Goal: Task Accomplishment & Management: Manage account settings

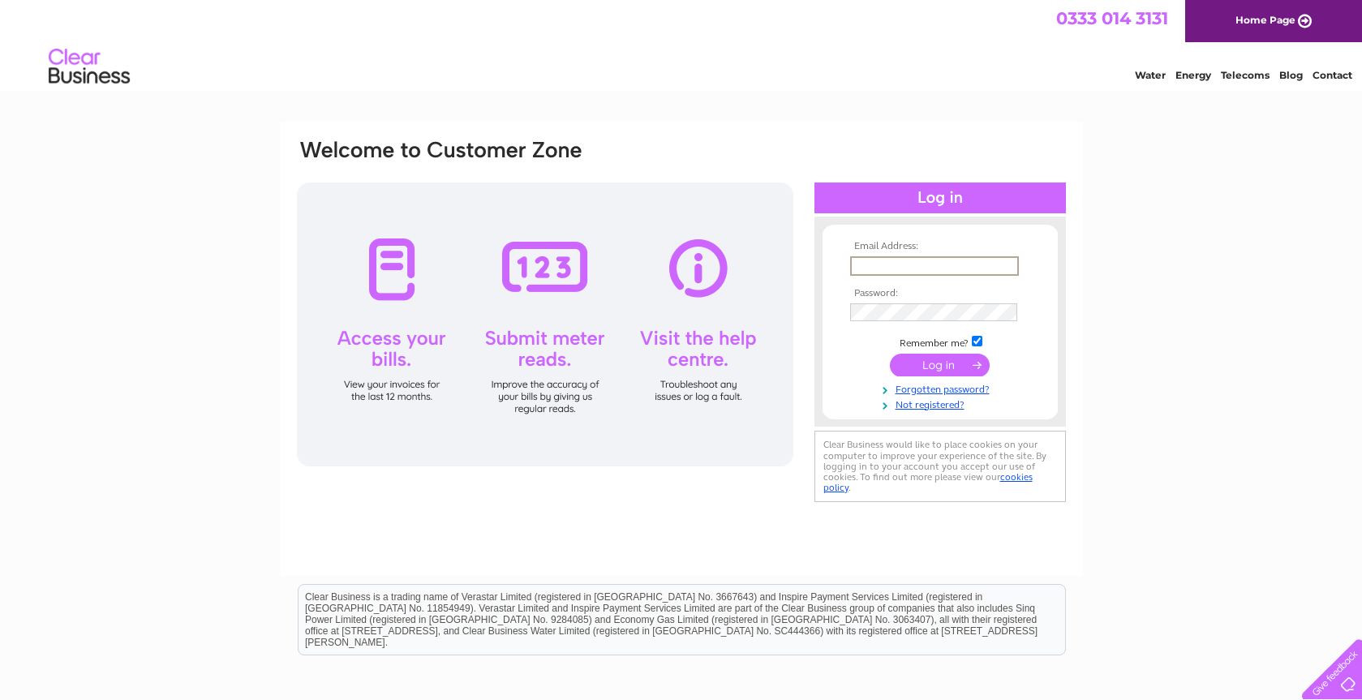
click at [892, 264] on input "text" at bounding box center [934, 265] width 169 height 19
type input "sue@clarityifa.com"
click at [950, 359] on input "submit" at bounding box center [940, 363] width 100 height 23
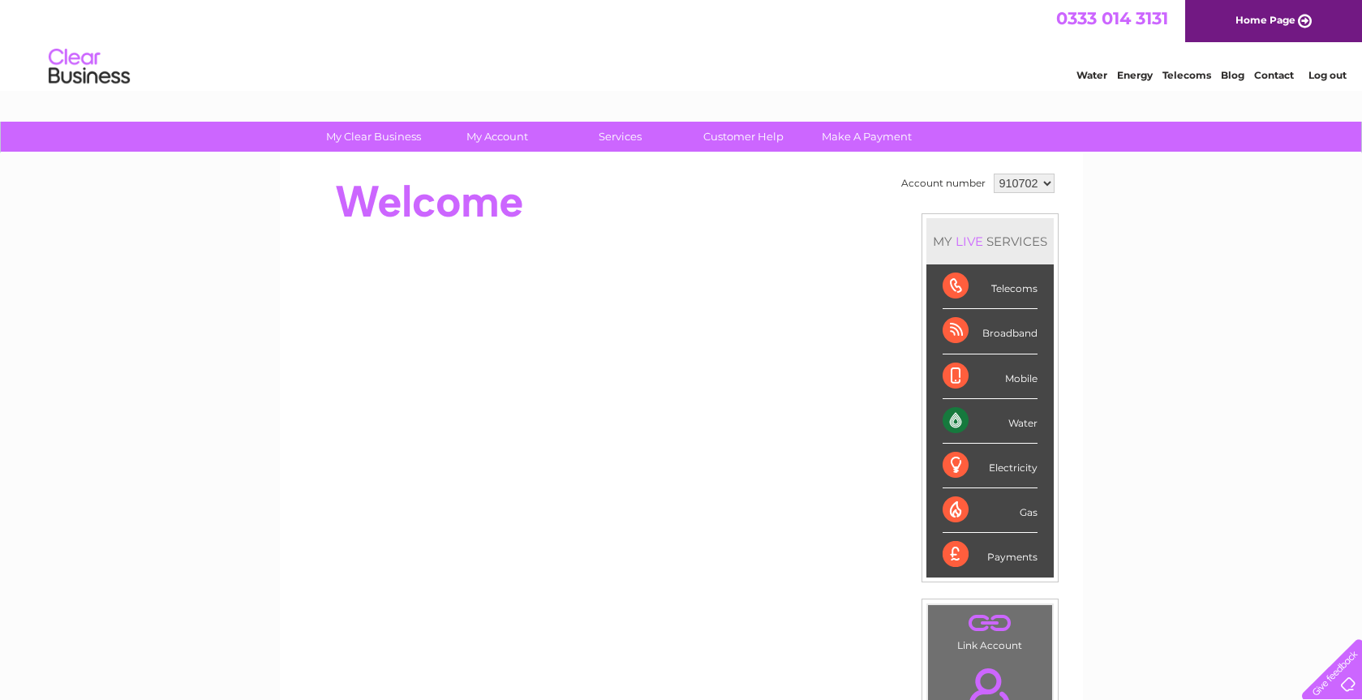
click at [963, 44] on div "Water Energy Telecoms Blog Contact Log out" at bounding box center [681, 68] width 1362 height 53
click at [1120, 308] on div "My Clear Business Login Details My Details My Preferences Link Account My Accou…" at bounding box center [681, 578] width 1362 height 912
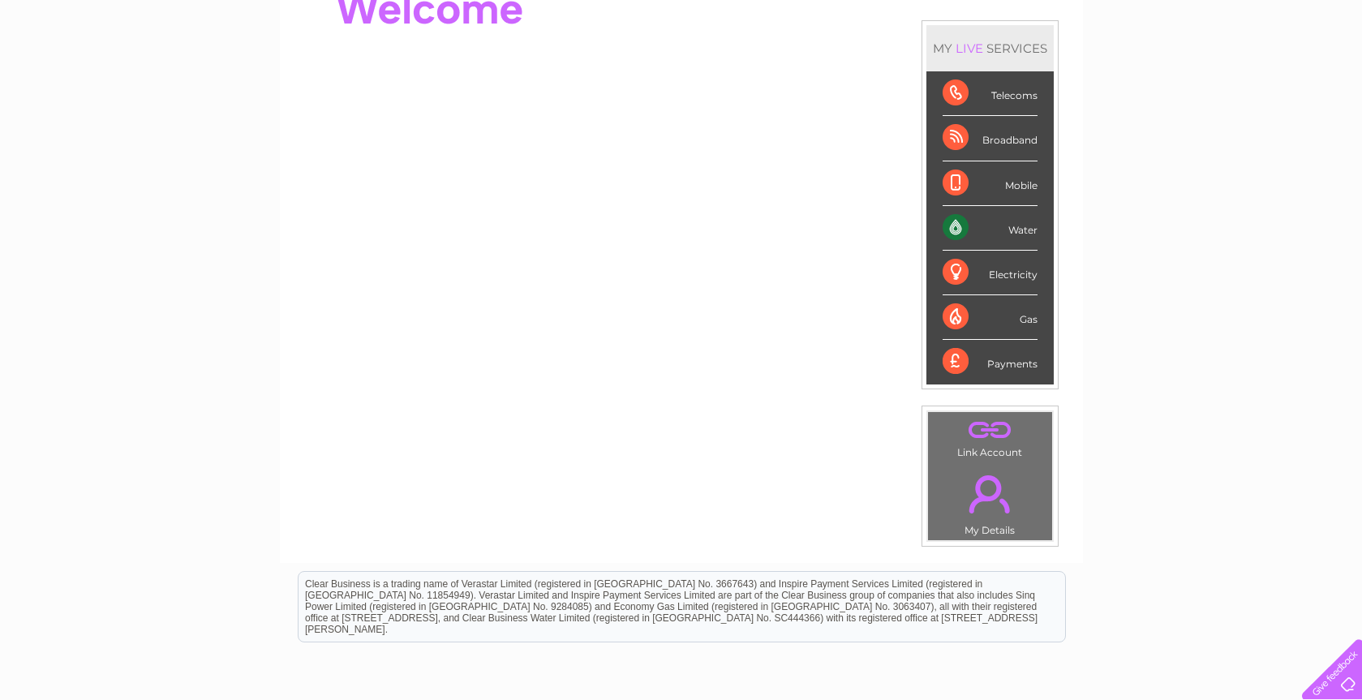
scroll to position [195, 0]
click at [1001, 359] on div "Payments" at bounding box center [990, 360] width 95 height 44
click at [1090, 316] on div "My Clear Business Login Details My Details My Preferences Link Account My Accou…" at bounding box center [681, 383] width 1362 height 912
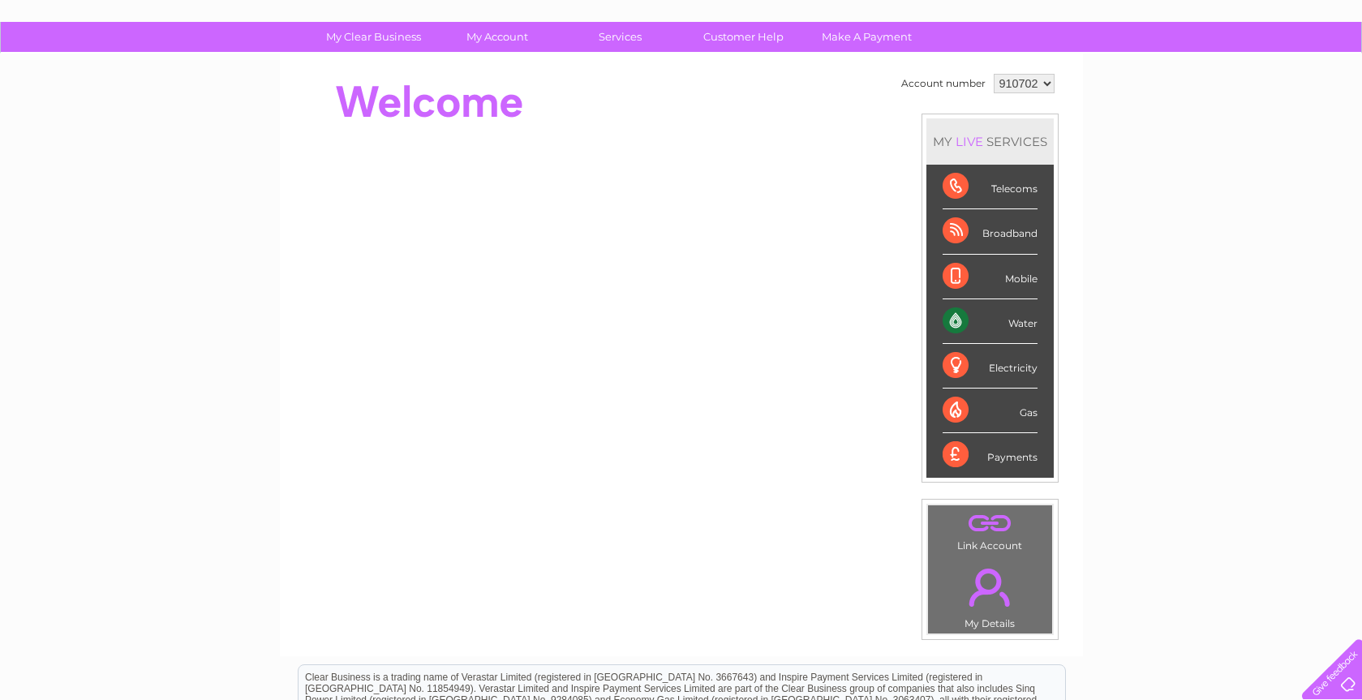
scroll to position [97, 0]
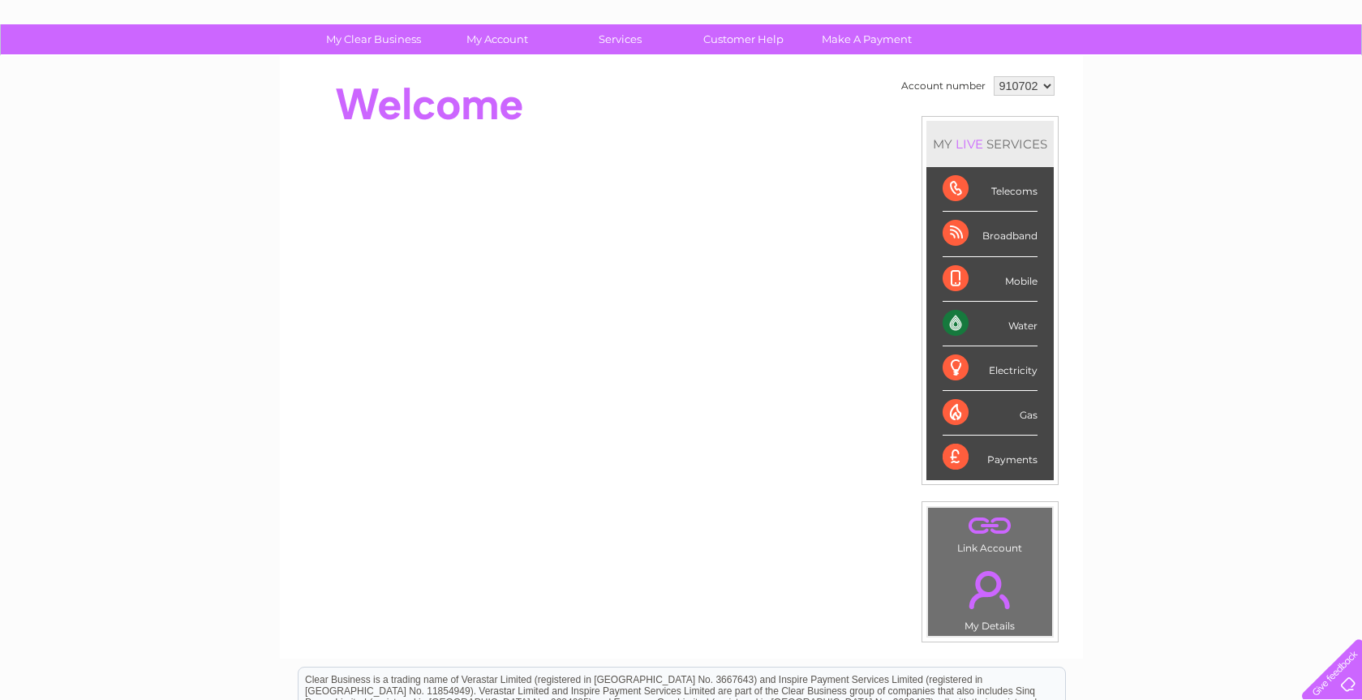
click at [1049, 83] on select "910702 957426" at bounding box center [1024, 85] width 61 height 19
select select "957426"
click at [994, 76] on select "910702 957426" at bounding box center [1024, 85] width 61 height 19
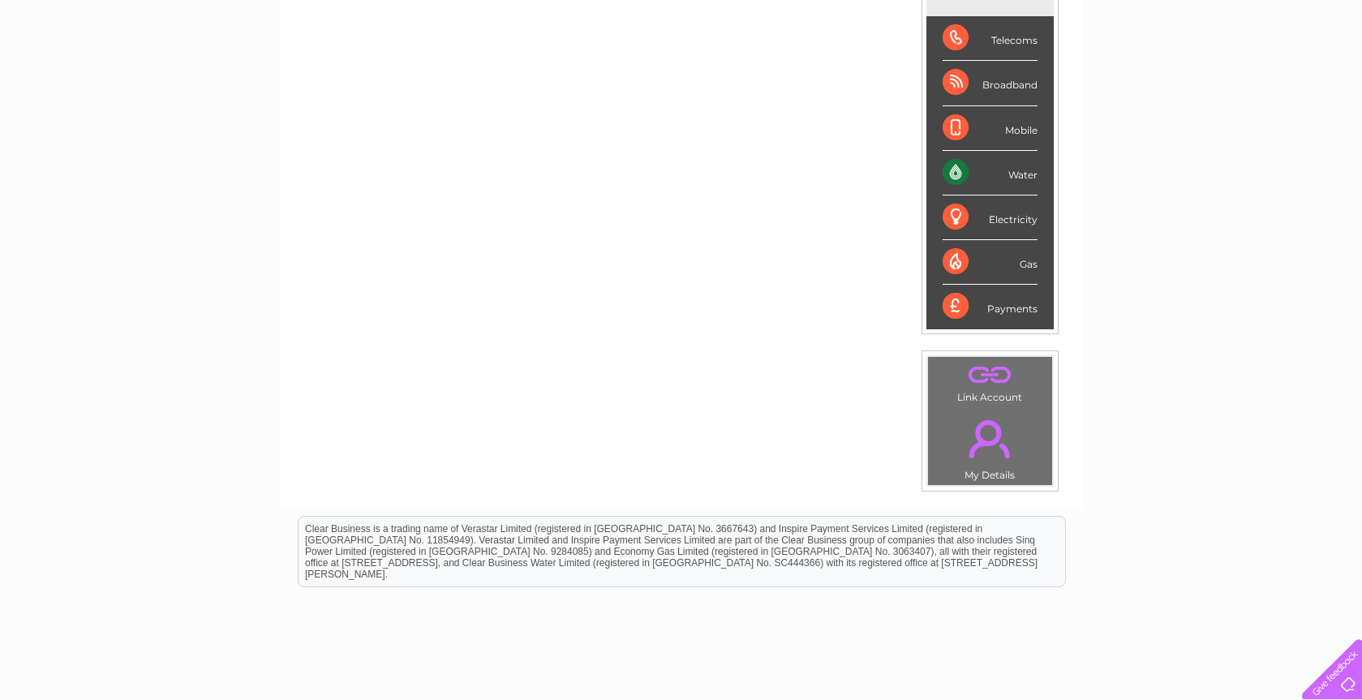
scroll to position [260, 0]
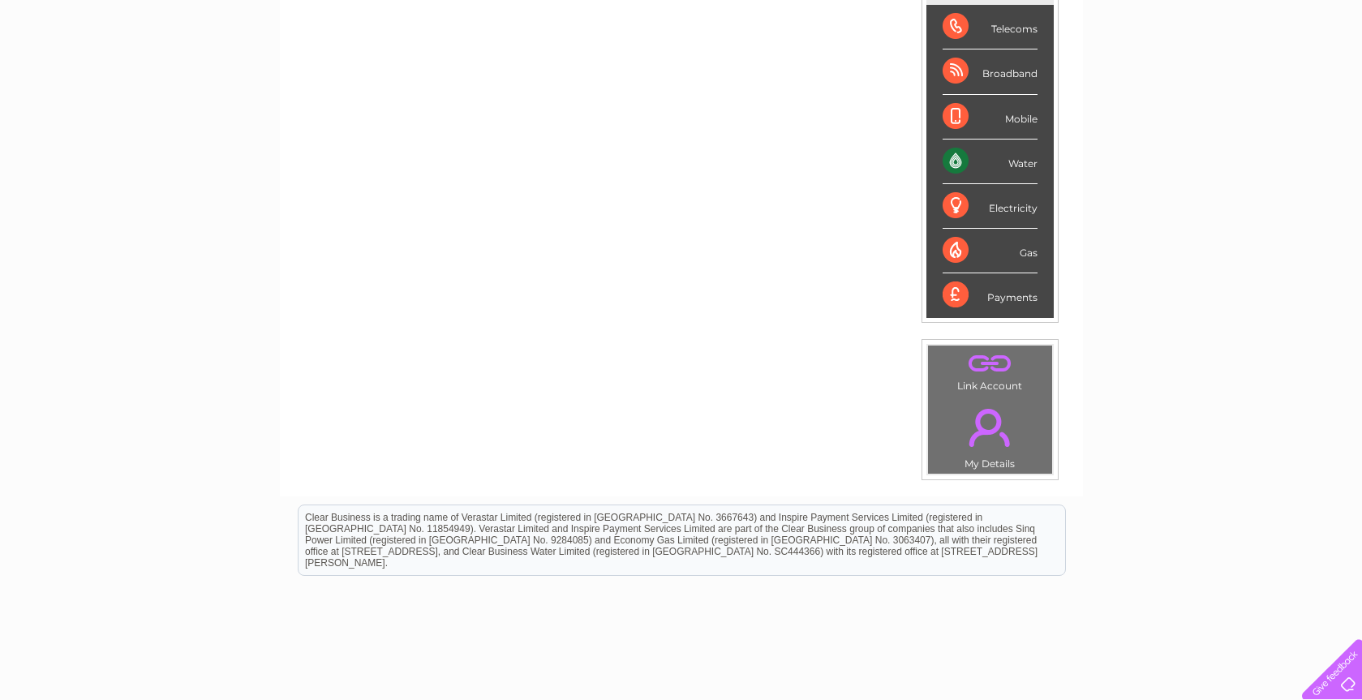
click at [986, 365] on link "." at bounding box center [990, 364] width 116 height 28
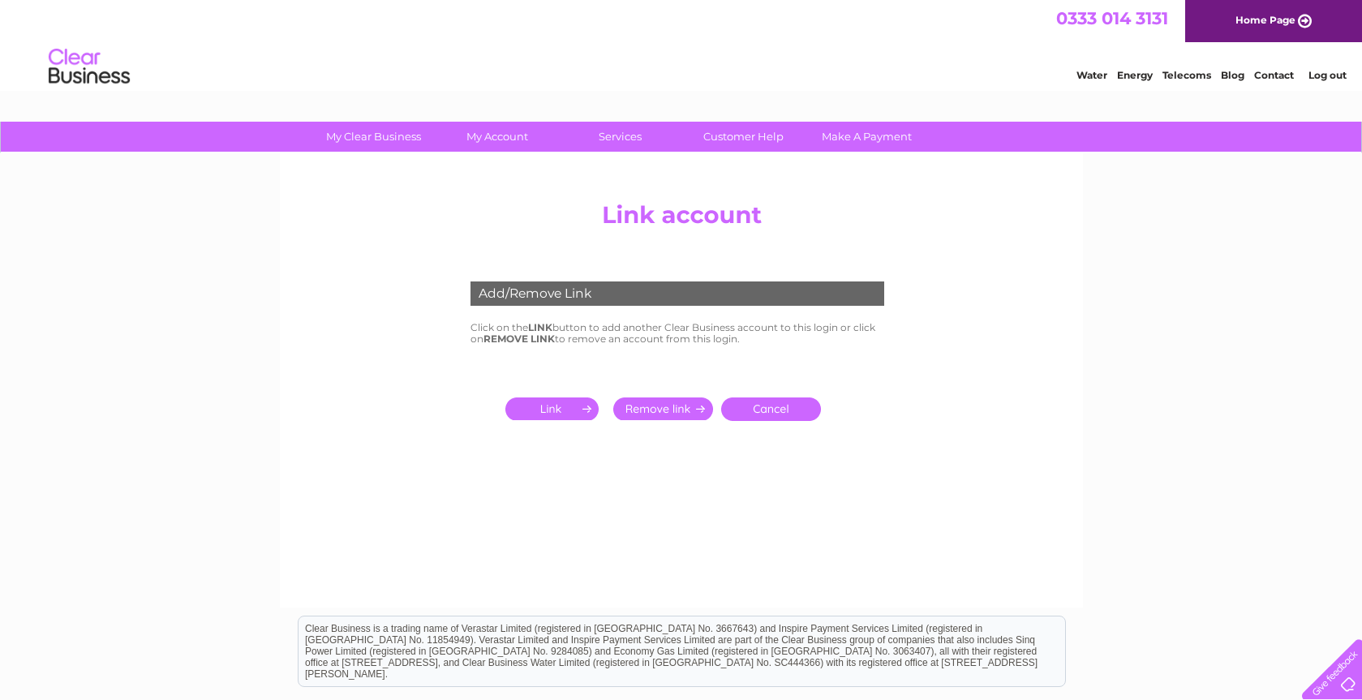
click at [772, 409] on link "Cancel" at bounding box center [771, 409] width 100 height 24
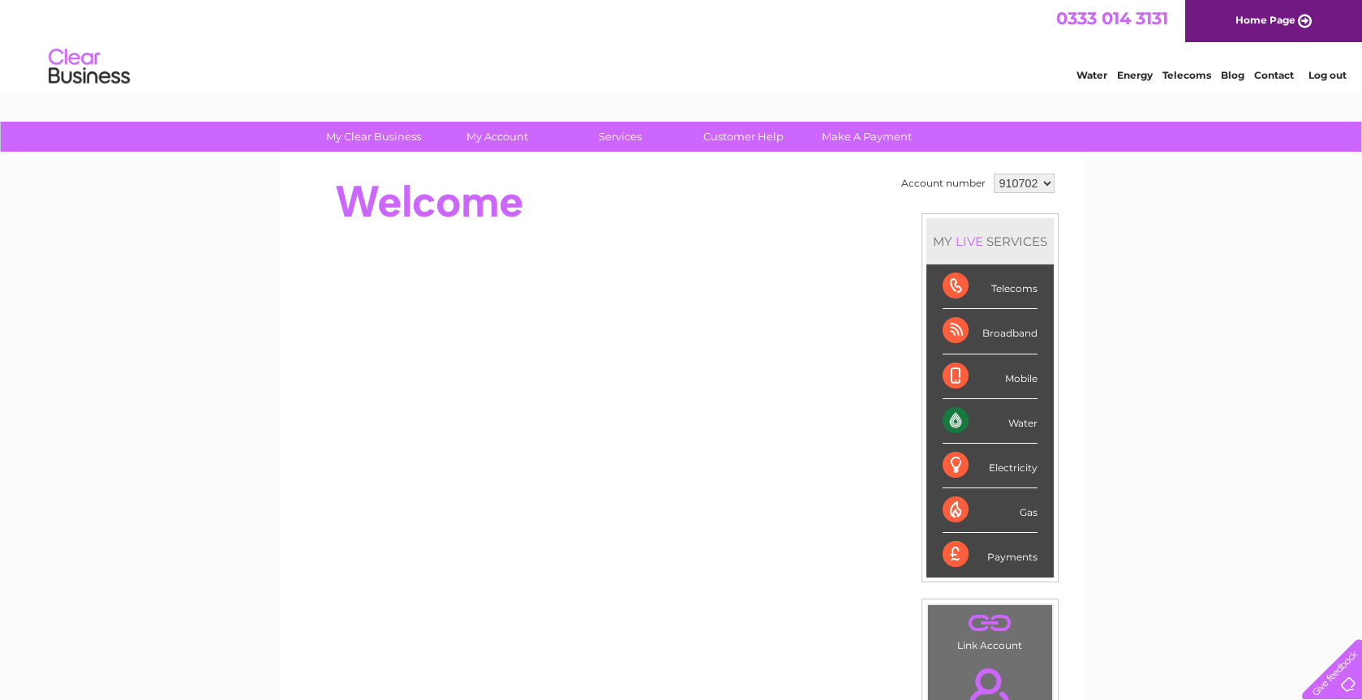
click at [1146, 440] on div "My Clear Business Login Details My Details My Preferences Link Account My Accou…" at bounding box center [681, 578] width 1362 height 912
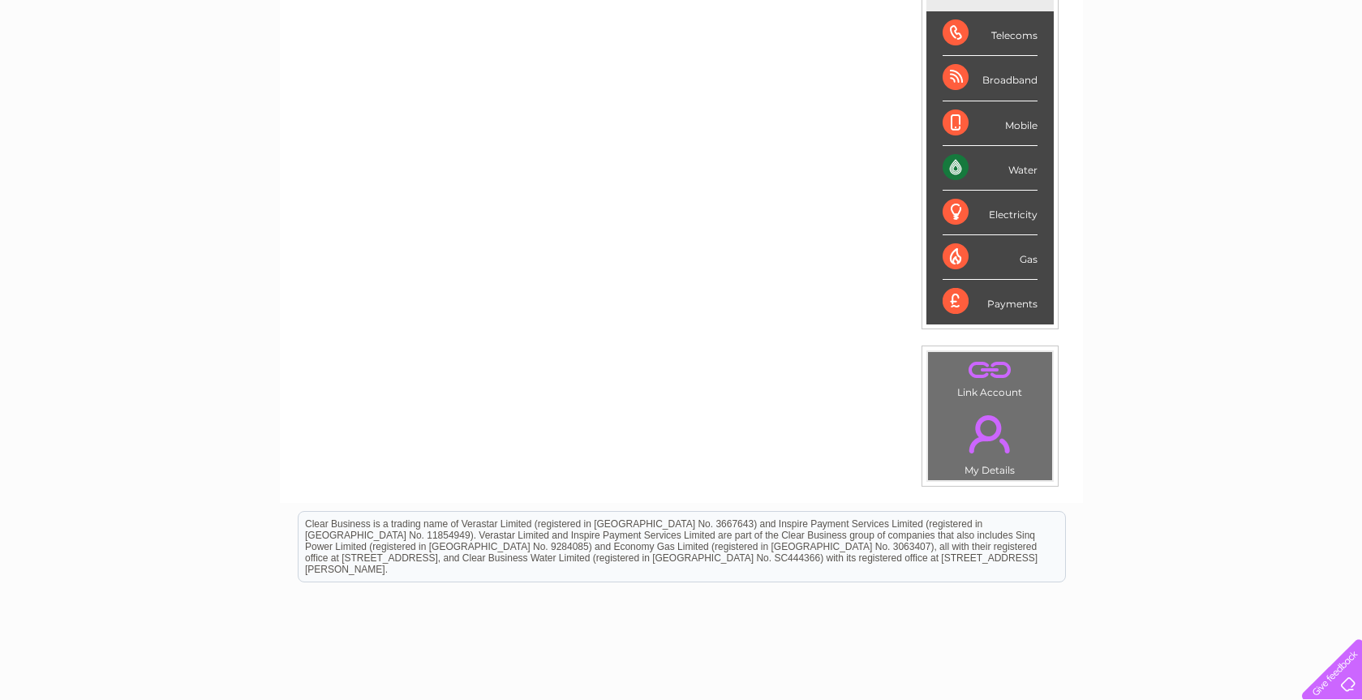
scroll to position [260, 0]
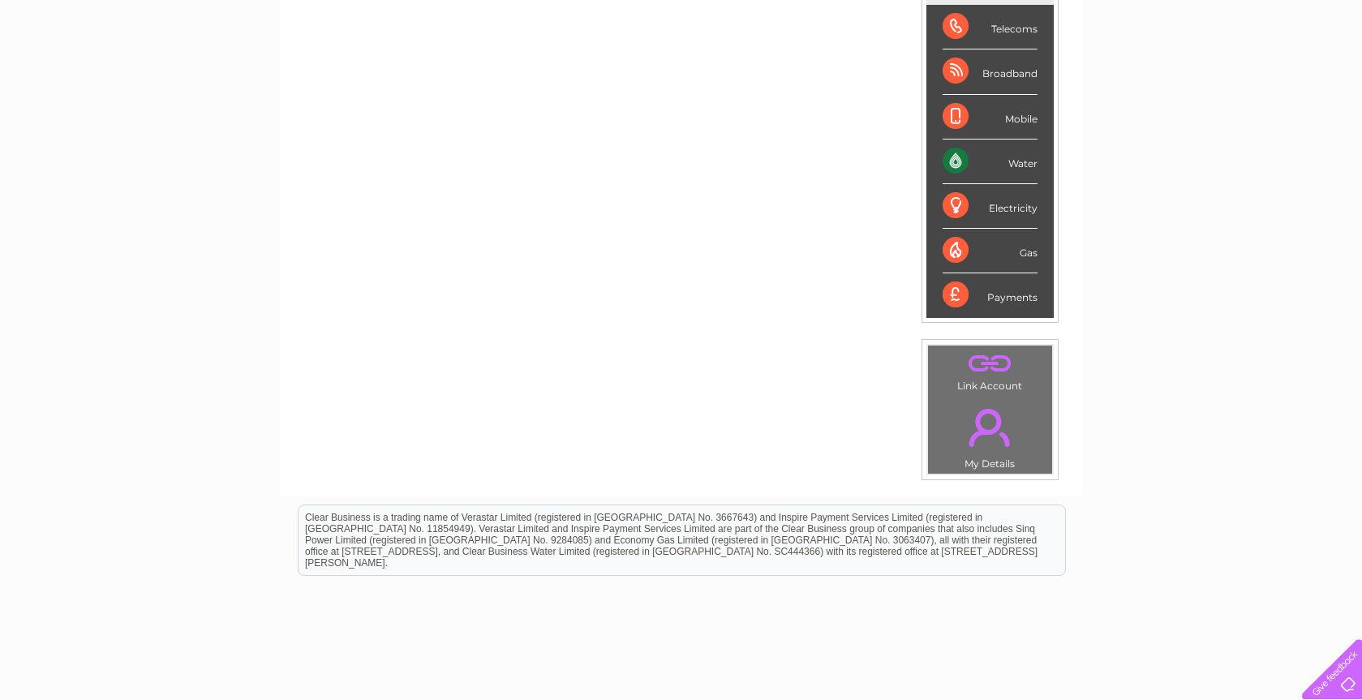
click at [987, 432] on link "." at bounding box center [990, 427] width 116 height 57
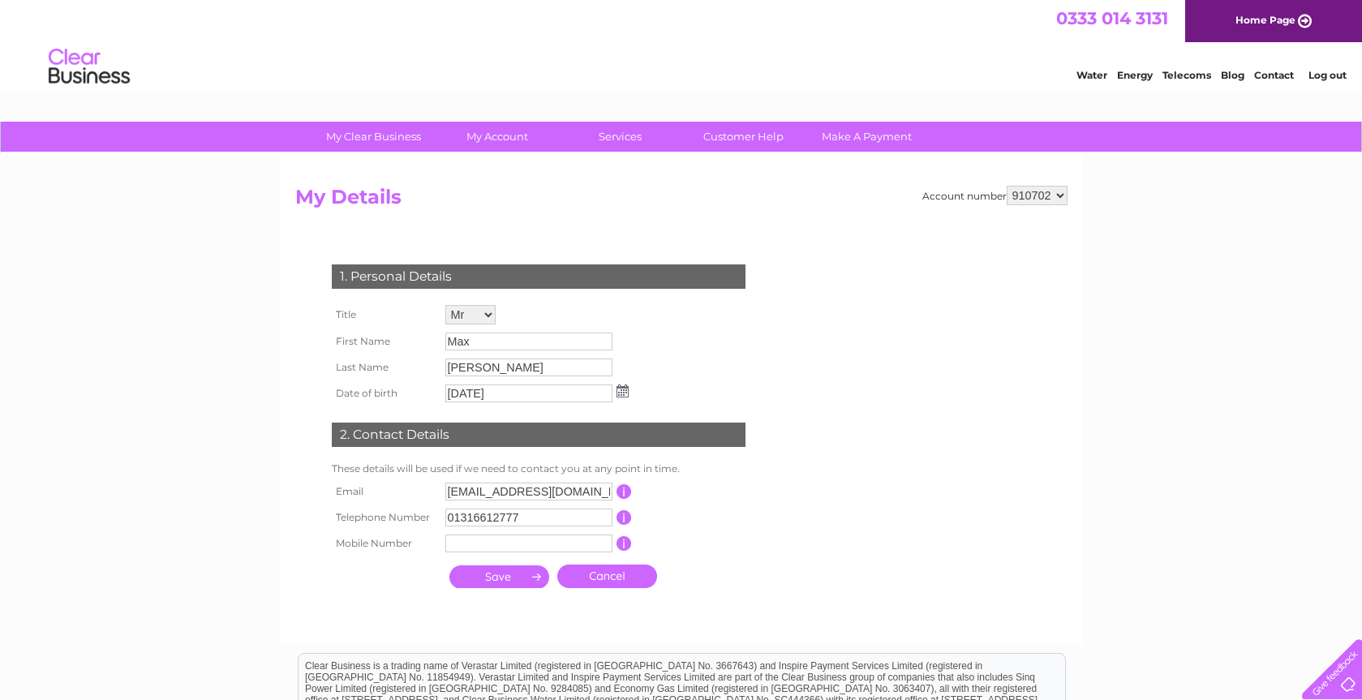
click at [761, 445] on div "1. Personal Details Title Mr Mrs Ms Miss Dr Rev Prof Other First Name Max Last …" at bounding box center [541, 422] width 493 height 348
click at [509, 578] on input "submit" at bounding box center [499, 576] width 100 height 23
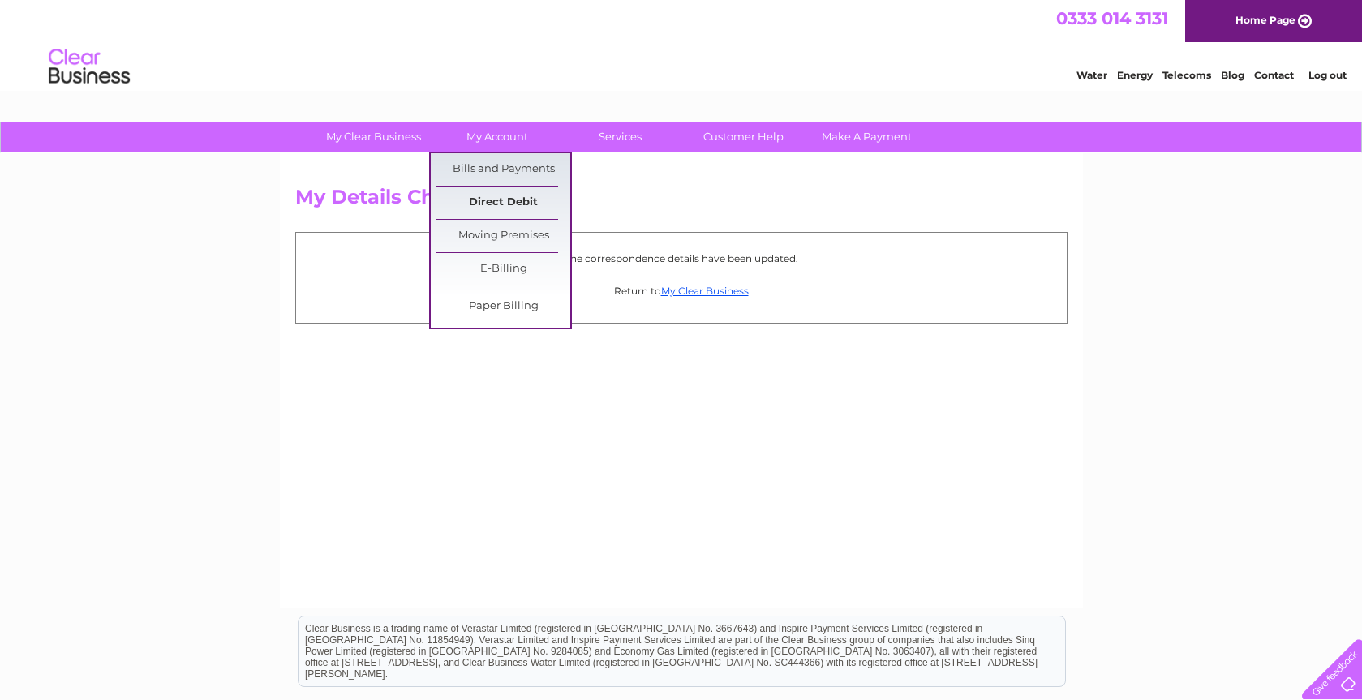
click at [510, 194] on link "Direct Debit" at bounding box center [503, 203] width 134 height 32
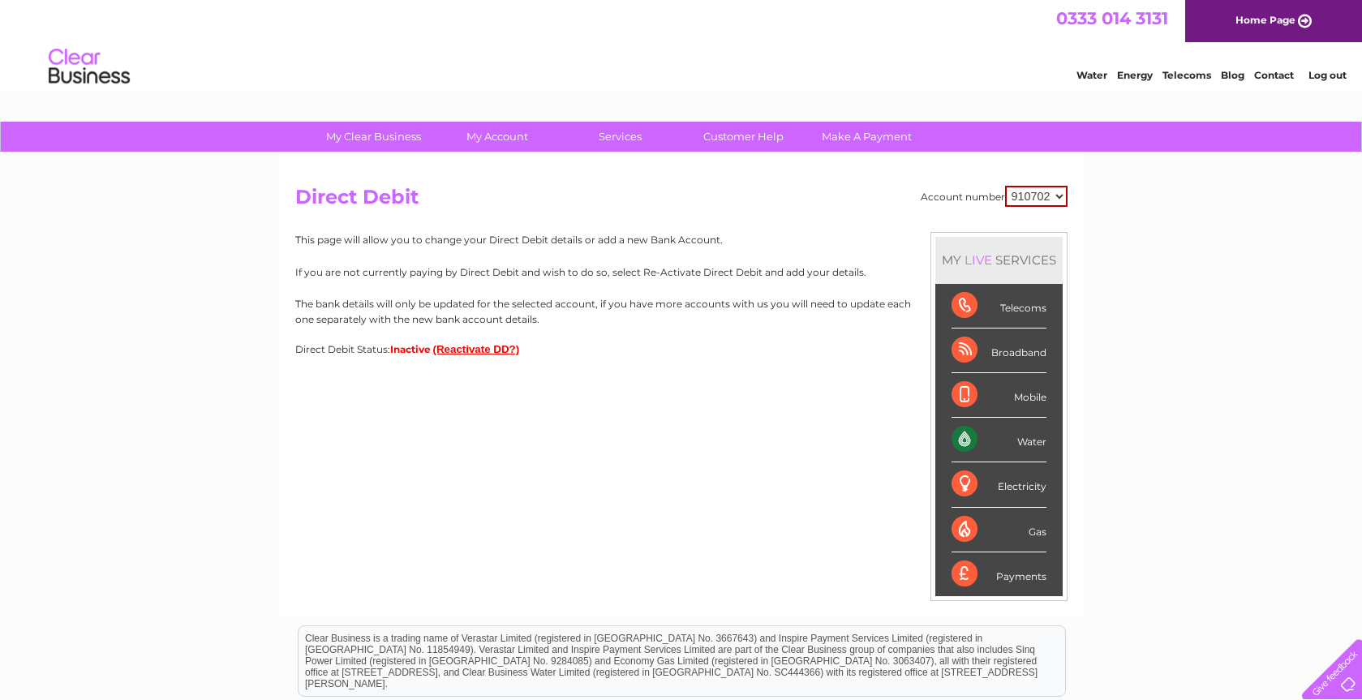
click at [1056, 195] on select "910702 957426" at bounding box center [1036, 196] width 62 height 21
select select "957426"
click at [1005, 186] on select "910702 957426" at bounding box center [1036, 196] width 62 height 21
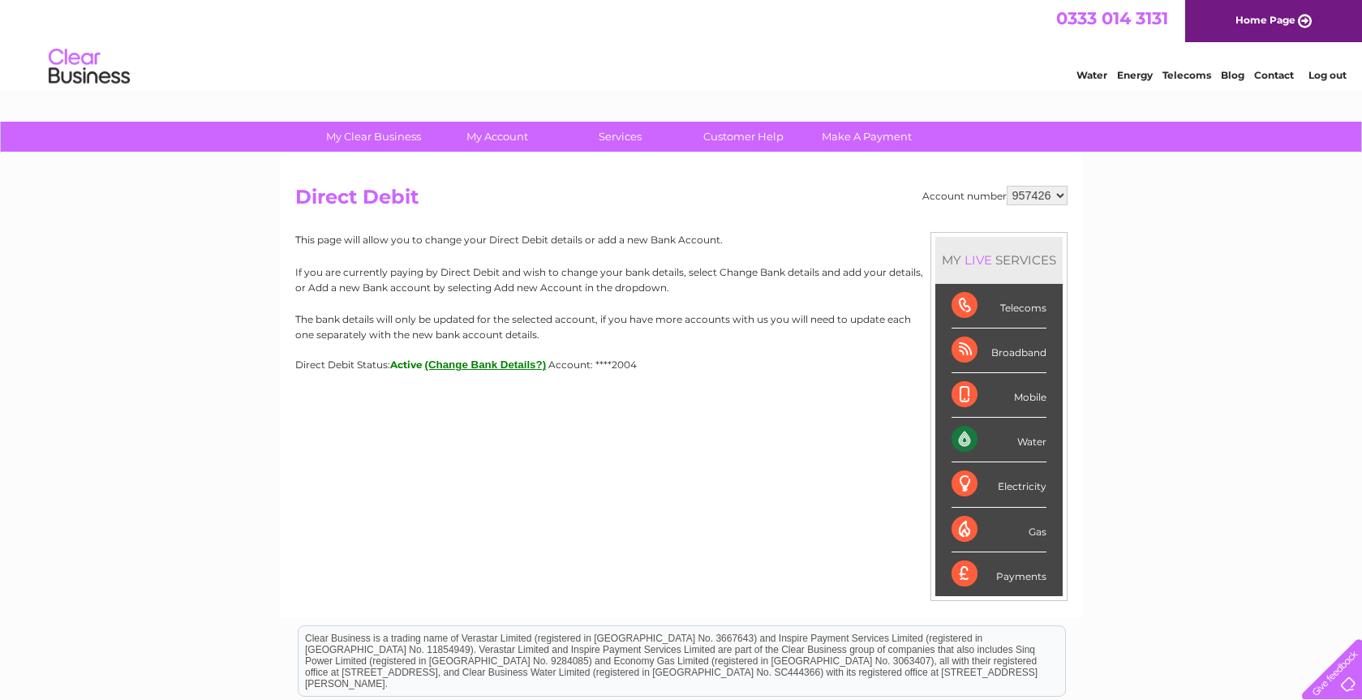
drag, startPoint x: 643, startPoint y: 311, endPoint x: 621, endPoint y: 280, distance: 37.8
click at [632, 295] on div "This page will allow you to change your Direct Debit details or add a new Bank …" at bounding box center [681, 301] width 772 height 139
